Goal: Check status: Check status

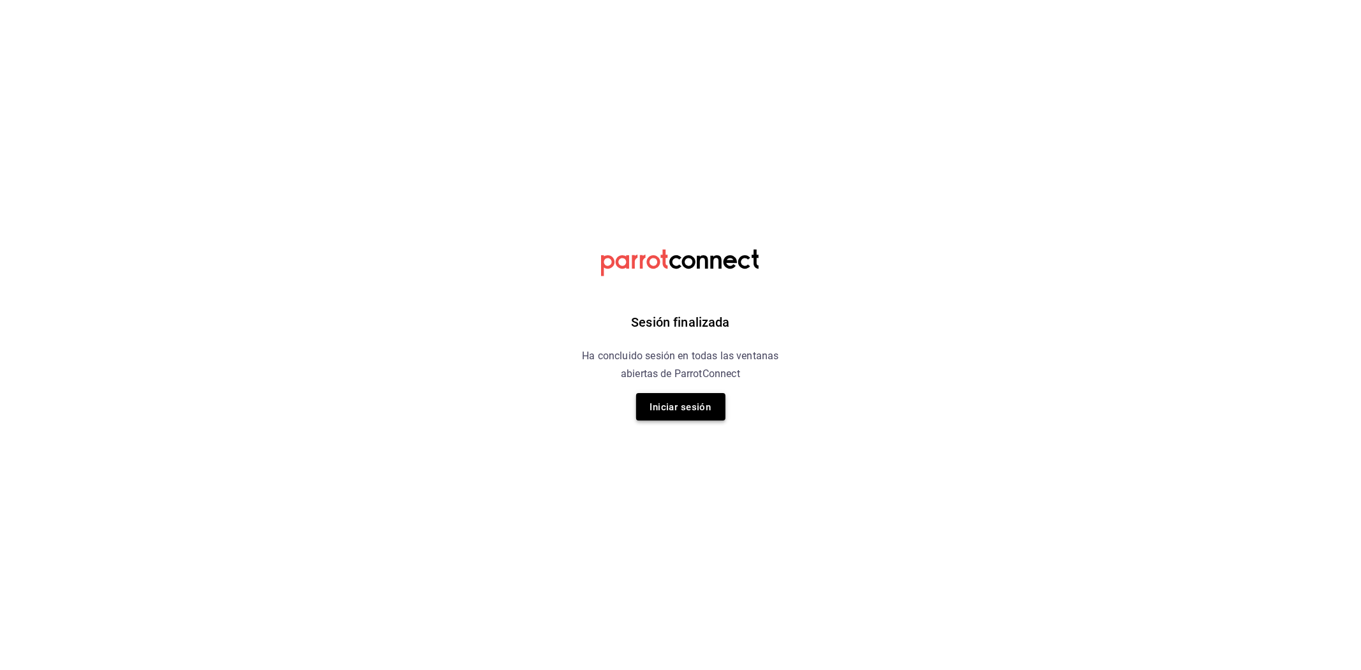
click at [671, 408] on font "Iniciar sesión" at bounding box center [680, 406] width 61 height 11
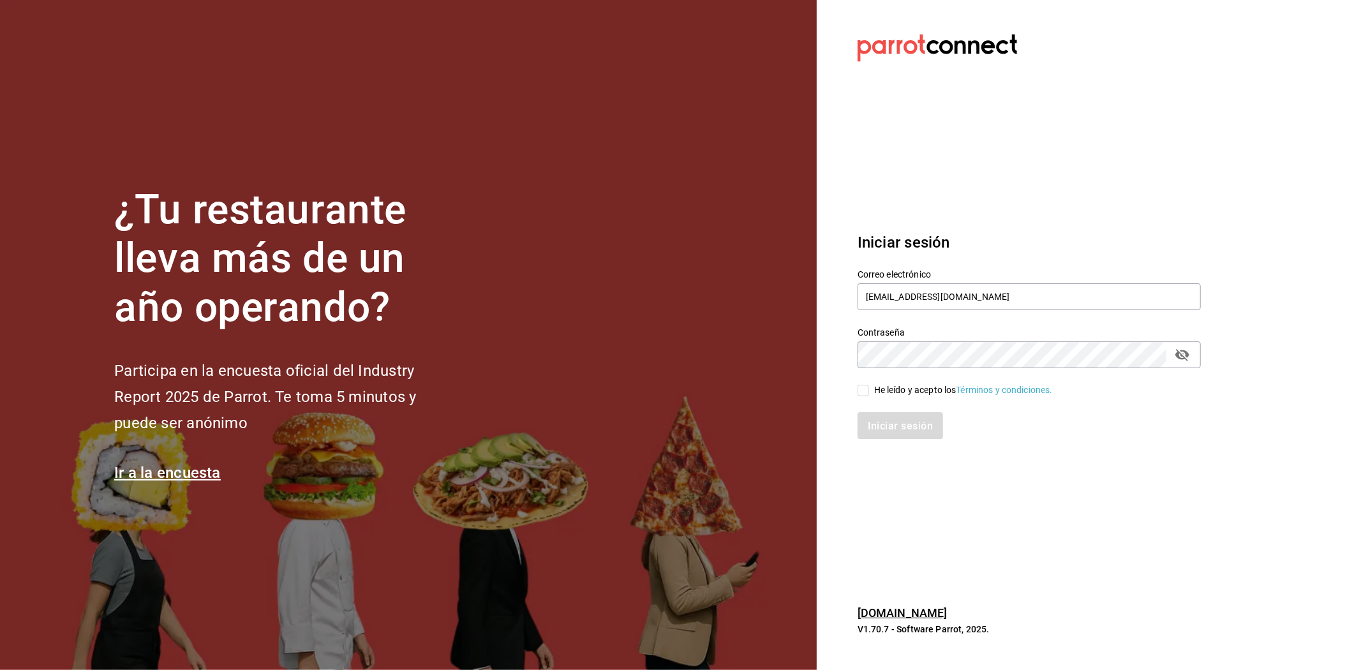
click at [864, 392] on input "He leído y acepto los Términos y condiciones." at bounding box center [862, 390] width 11 height 11
checkbox input "true"
click at [885, 417] on button "Iniciar sesión" at bounding box center [900, 425] width 87 height 27
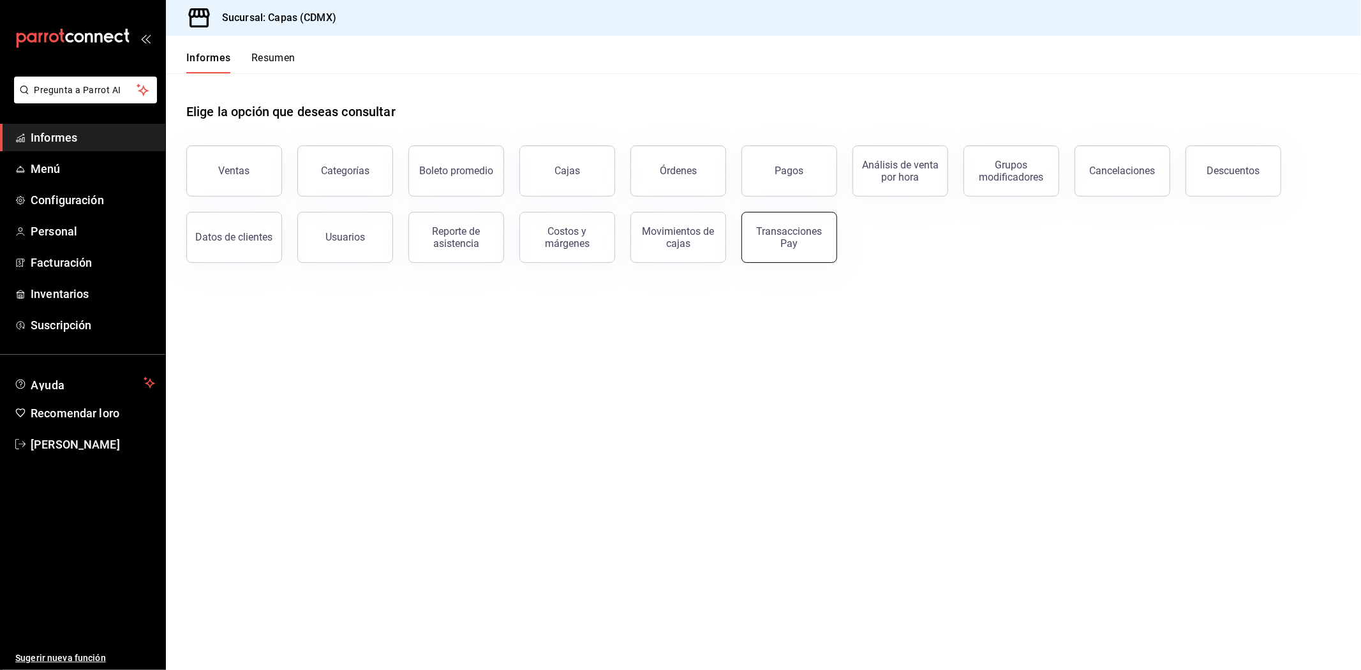
click at [779, 252] on button "Transacciones Pay" at bounding box center [789, 237] width 96 height 51
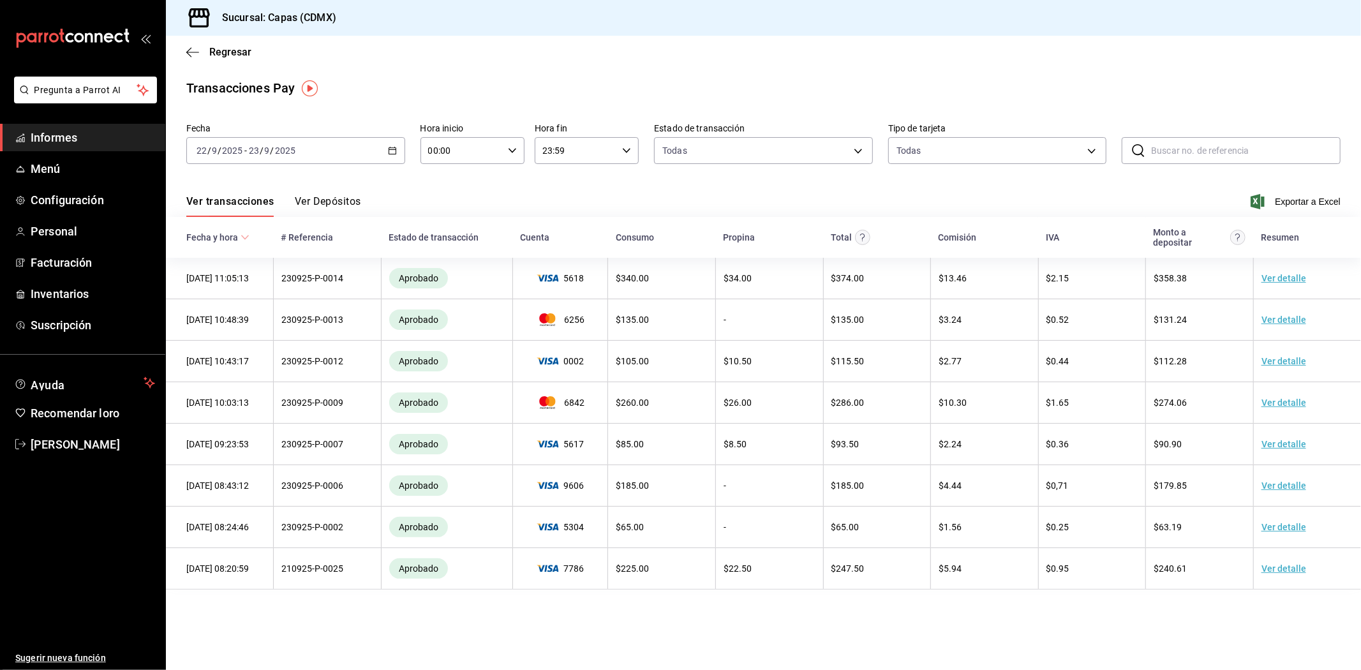
click at [334, 202] on font "Ver Depósitos" at bounding box center [328, 201] width 66 height 12
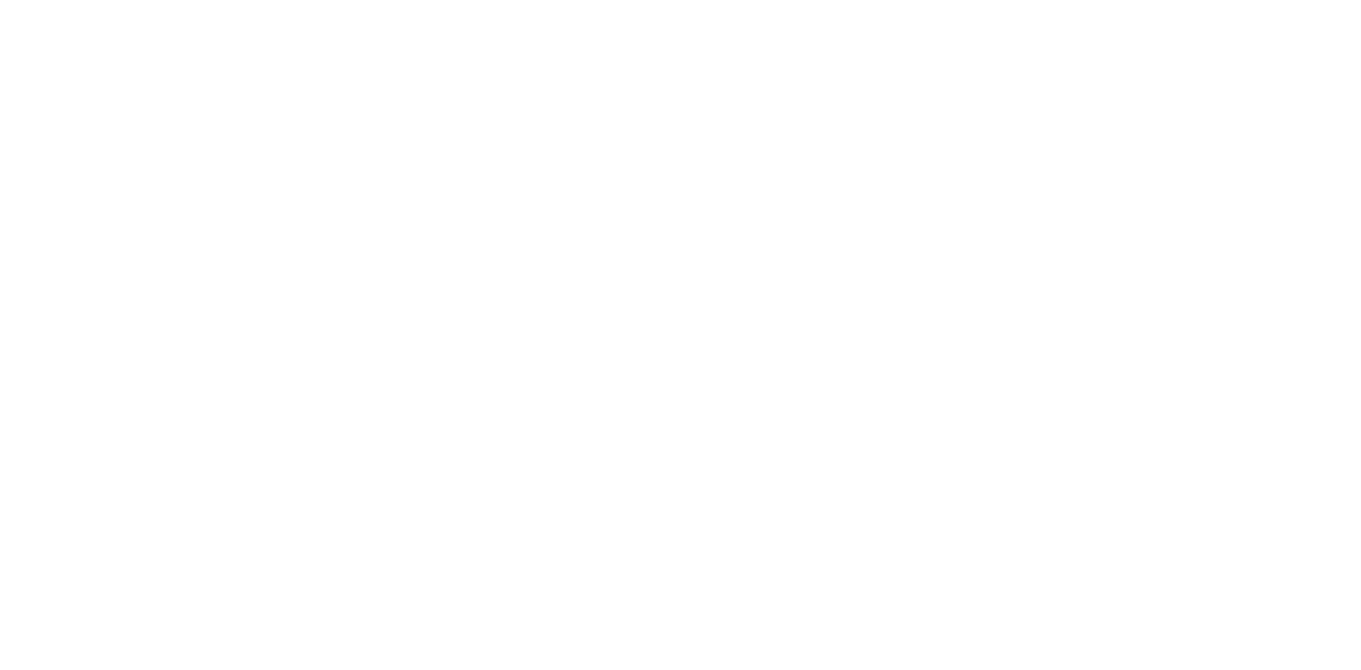
click at [617, 5] on html "Texto original Valora esta traducción Tu opinión servirá para ayudar a mejorar …" at bounding box center [680, 2] width 1361 height 5
